Goal: Find specific page/section: Find specific page/section

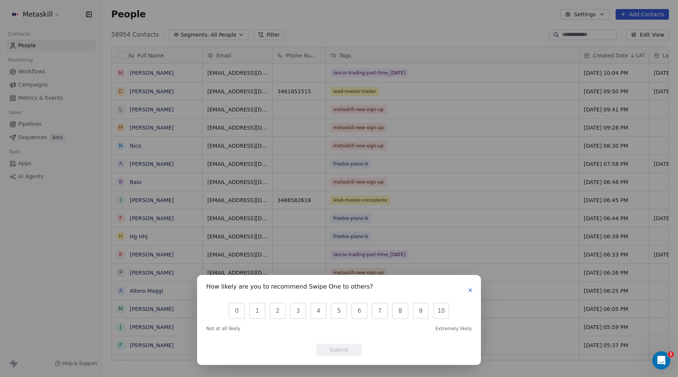
scroll to position [332, 576]
click at [471, 289] on icon "button" at bounding box center [470, 290] width 6 height 6
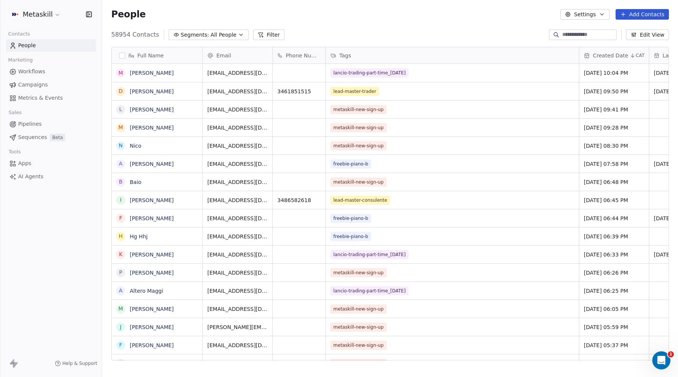
click at [270, 34] on button "Filter" at bounding box center [268, 34] width 31 height 11
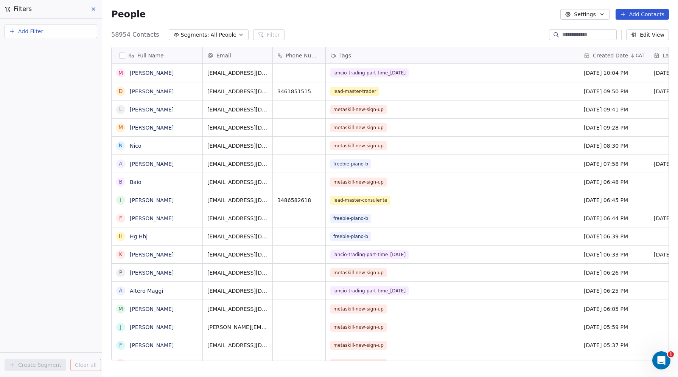
click at [23, 33] on span "Add Filter" at bounding box center [30, 32] width 25 height 8
click at [37, 45] on div "Contact properties" at bounding box center [51, 49] width 86 height 12
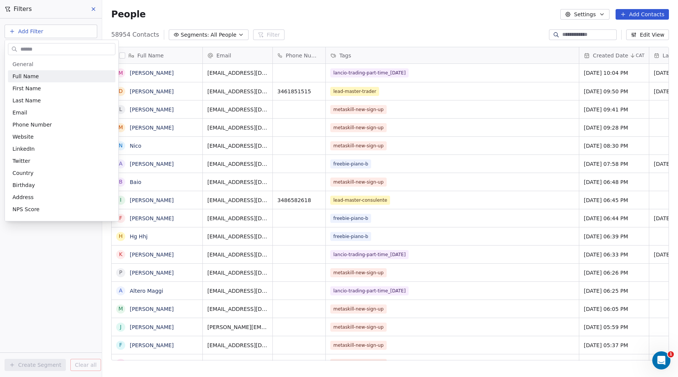
click at [212, 37] on html "Metaskill Contacts People Marketing Workflows Campaigns Metrics & Events Sales …" at bounding box center [339, 188] width 678 height 377
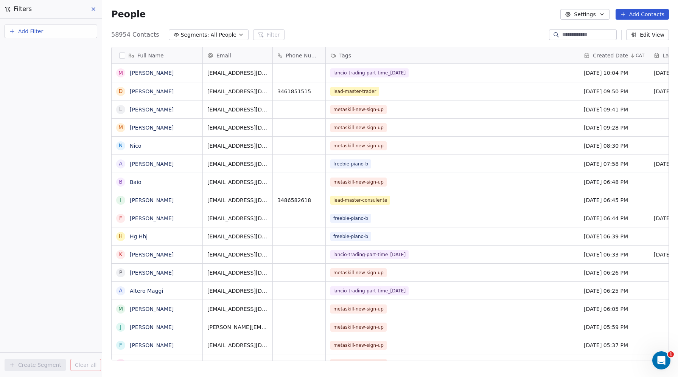
click at [213, 35] on span "All People" at bounding box center [224, 35] width 26 height 8
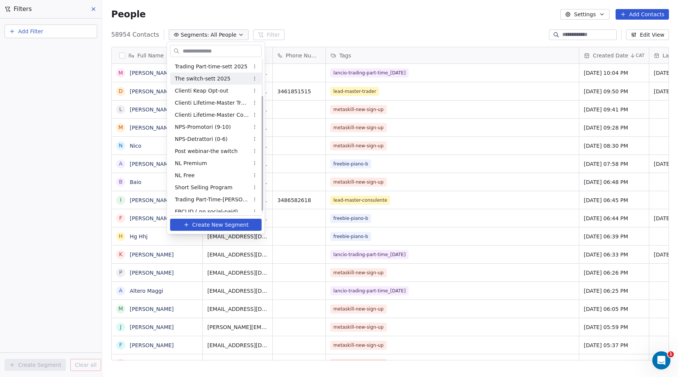
scroll to position [53, 0]
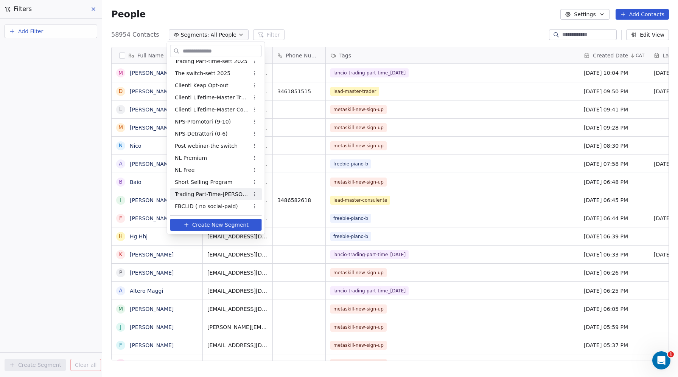
click at [208, 192] on span "Trading Part-Time-[PERSON_NAME] 2025" at bounding box center [212, 195] width 74 height 8
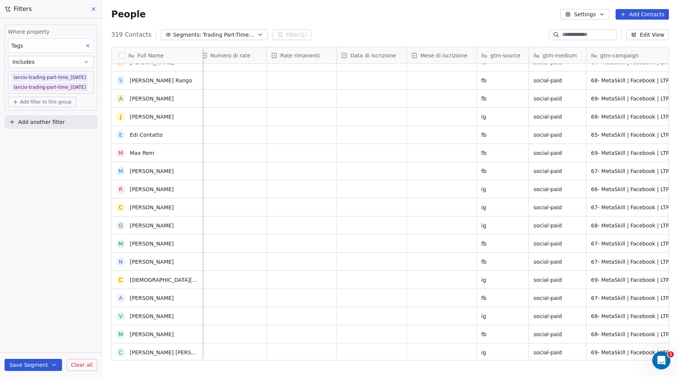
scroll to position [0, 0]
